Goal: Navigation & Orientation: Find specific page/section

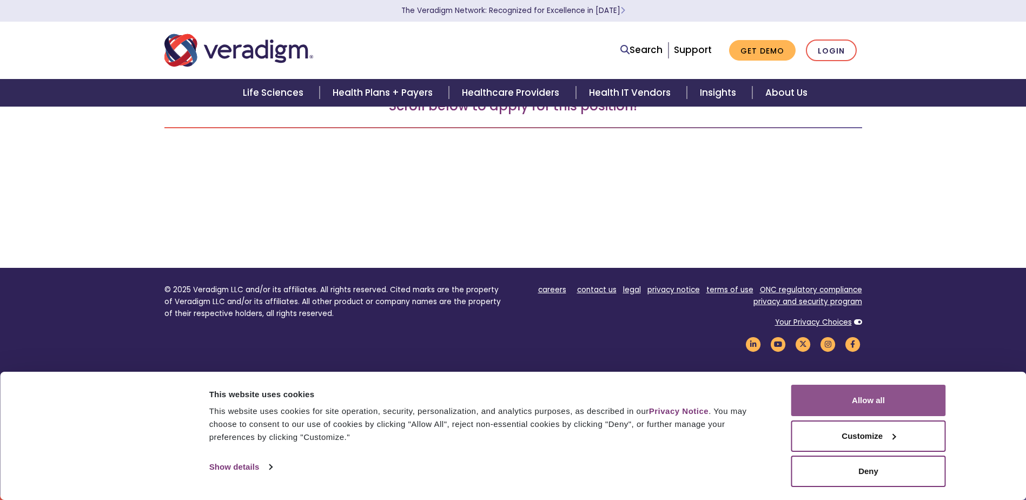
click at [873, 393] on button "Allow all" at bounding box center [868, 399] width 155 height 31
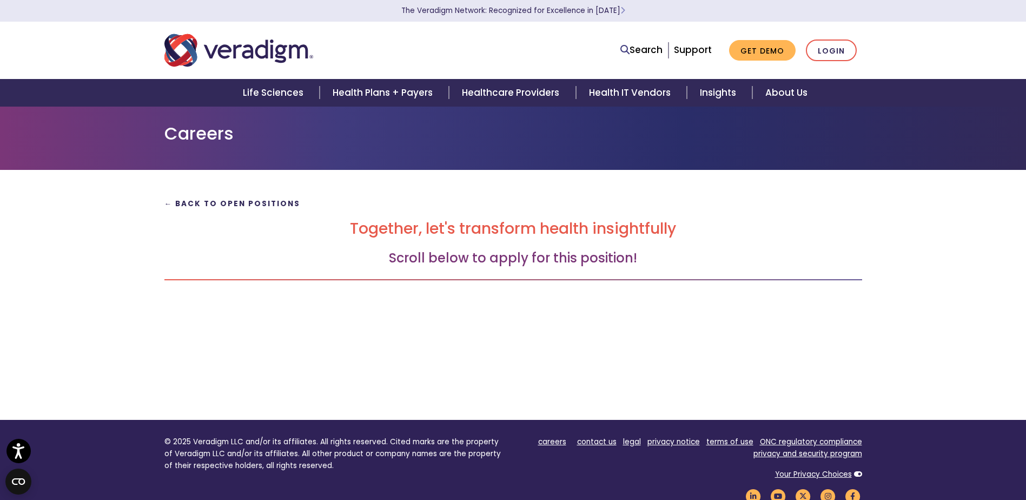
click at [166, 202] on strong "← Back to Open Positions" at bounding box center [232, 203] width 136 height 10
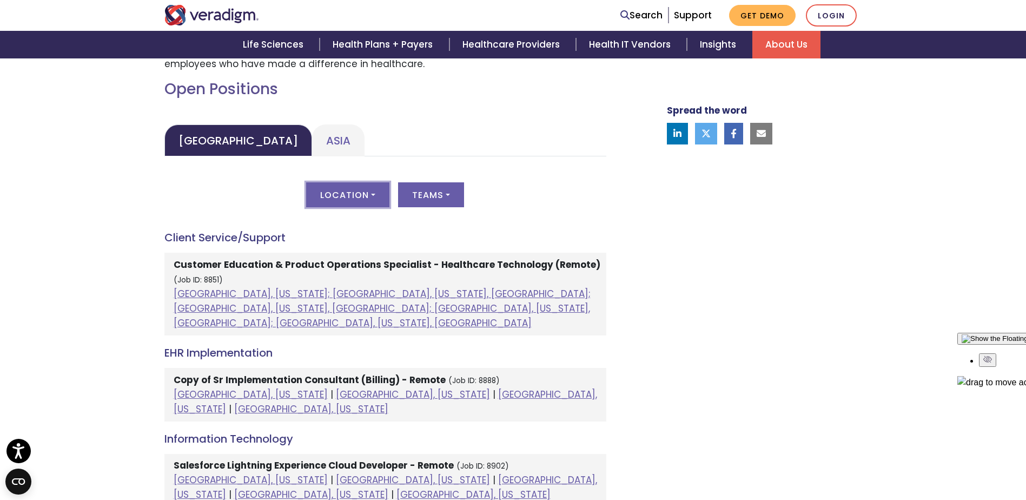
scroll to position [379, 0]
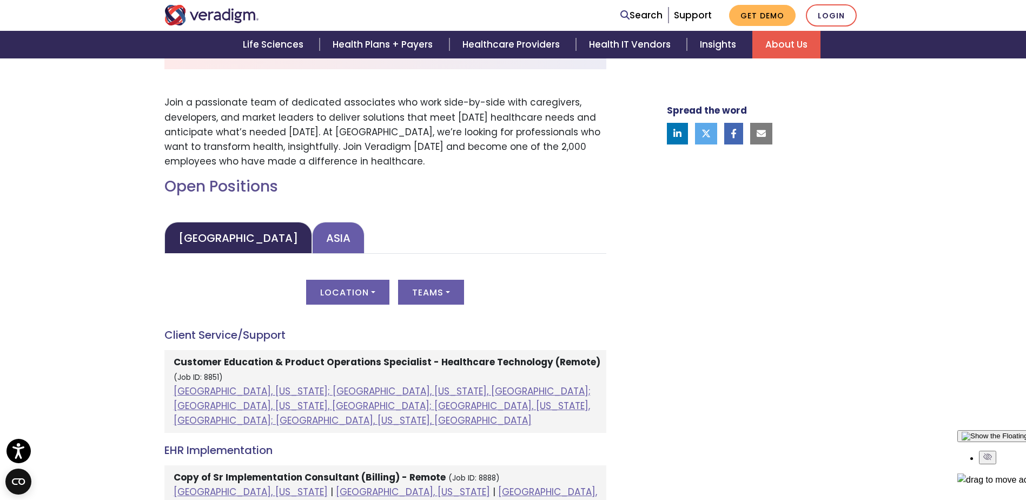
click at [312, 230] on link "Asia" at bounding box center [338, 238] width 52 height 32
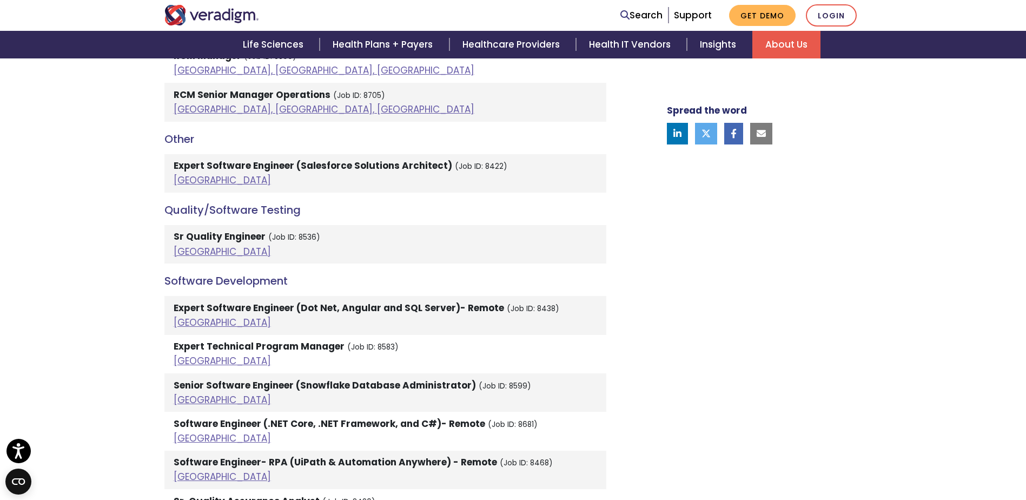
scroll to position [1676, 0]
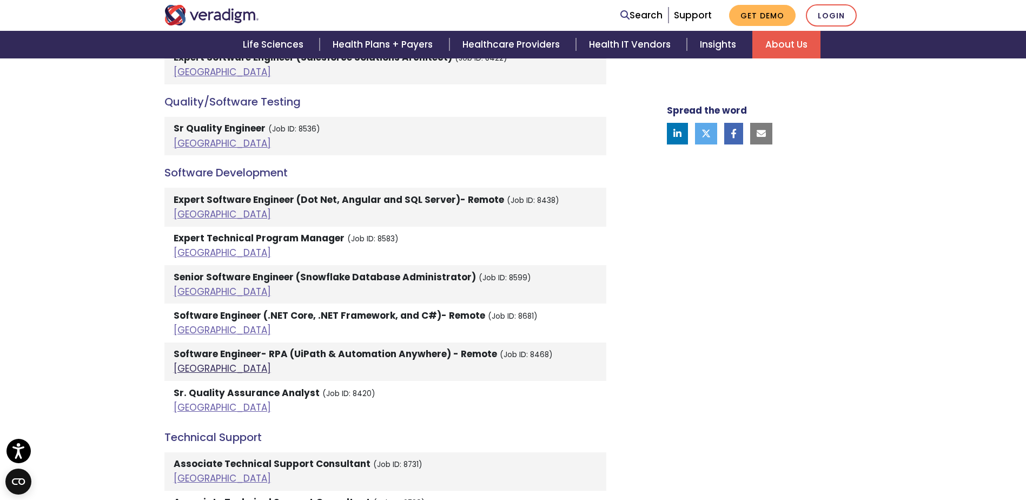
click at [186, 362] on link "[GEOGRAPHIC_DATA]" at bounding box center [222, 368] width 97 height 13
